Goal: Task Accomplishment & Management: Manage account settings

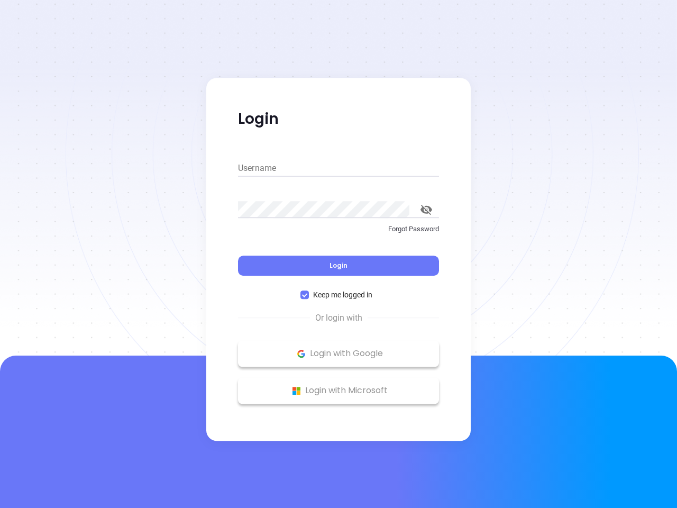
click at [339, 254] on div "Login" at bounding box center [338, 259] width 201 height 33
click at [339, 168] on input "Username" at bounding box center [338, 168] width 201 height 17
click at [427, 210] on icon "toggle password visibility" at bounding box center [427, 210] width 12 height 10
click at [339, 266] on span "Login" at bounding box center [339, 265] width 18 height 9
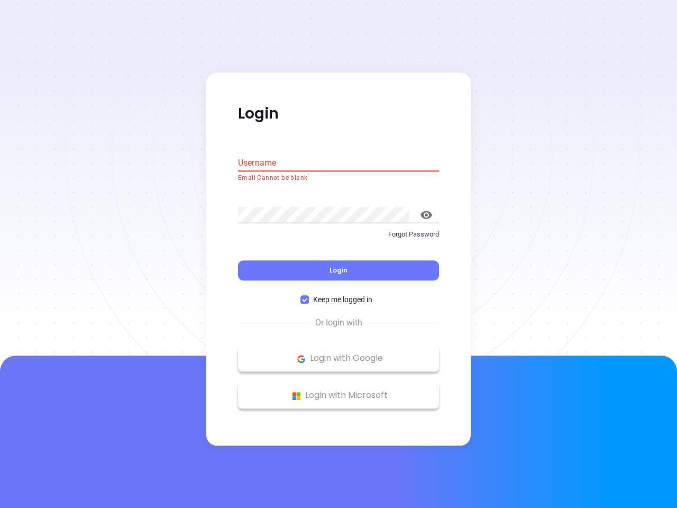
click at [339, 295] on span "Keep me logged in" at bounding box center [343, 300] width 68 height 12
click at [309, 296] on input "Keep me logged in" at bounding box center [305, 300] width 8 height 8
checkbox input "false"
click at [339, 354] on p "Login with Google" at bounding box center [338, 359] width 191 height 16
click at [339, 391] on p "Login with Microsoft" at bounding box center [338, 396] width 191 height 16
